Goal: Task Accomplishment & Management: Manage account settings

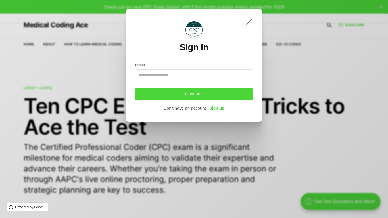
click at [250, 24] on icon ".a{fill:none;stroke:currentColor;stroke-linecap:round;stroke-linejoin:round;str…" at bounding box center [249, 22] width 12 height 12
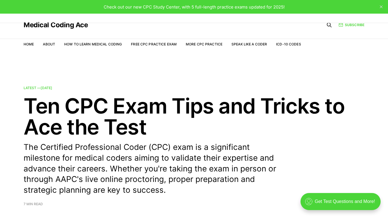
click at [383, 7] on button "close" at bounding box center [381, 6] width 9 height 9
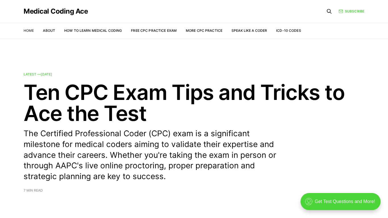
click at [26, 32] on link "Home" at bounding box center [29, 30] width 10 height 4
click at [131, 24] on nav "Home About How to Learn Medical Coding Free CPC Practice Exam More CPC Practice…" at bounding box center [162, 31] width 277 height 16
